Goal: Task Accomplishment & Management: Use online tool/utility

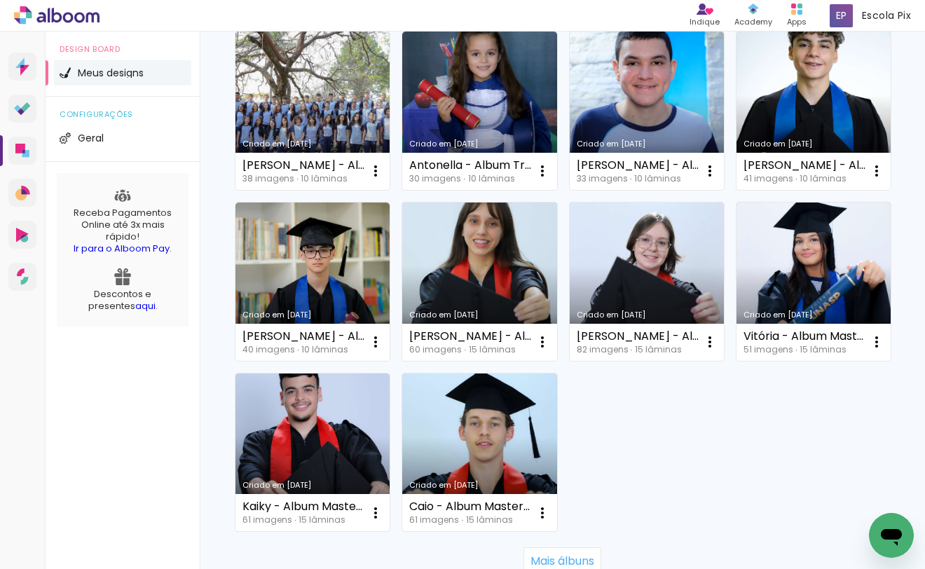
scroll to position [952, 0]
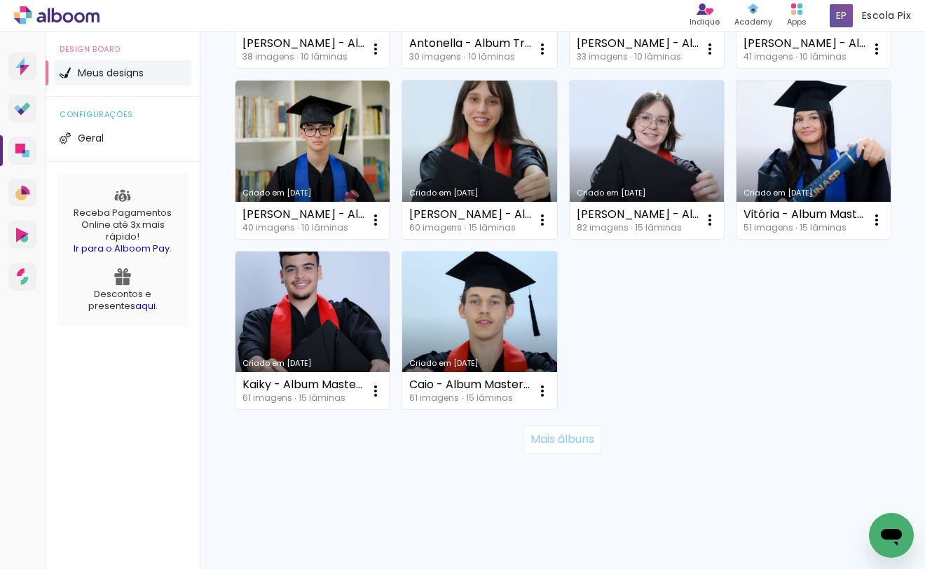
click at [0, 0] on slot "Mais álbuns" at bounding box center [0, 0] width 0 height 0
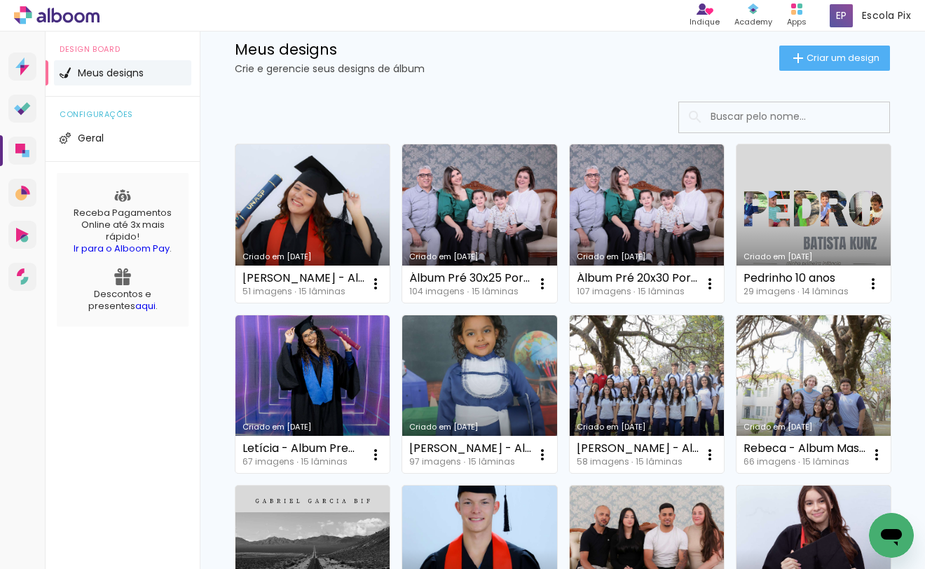
scroll to position [0, 0]
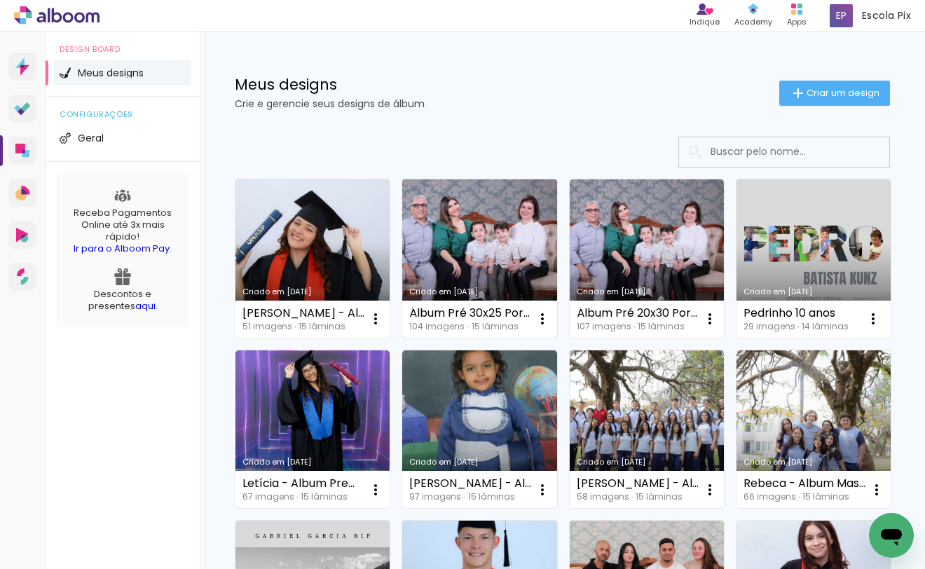
click at [503, 268] on link "Criado em [DATE]" at bounding box center [479, 258] width 154 height 158
